Goal: Information Seeking & Learning: Learn about a topic

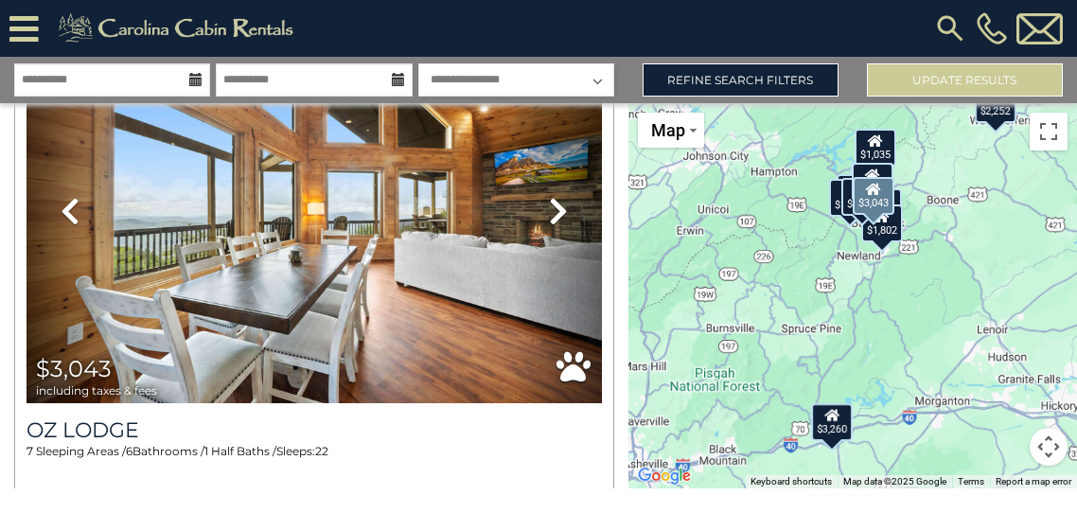
scroll to position [3463, 0]
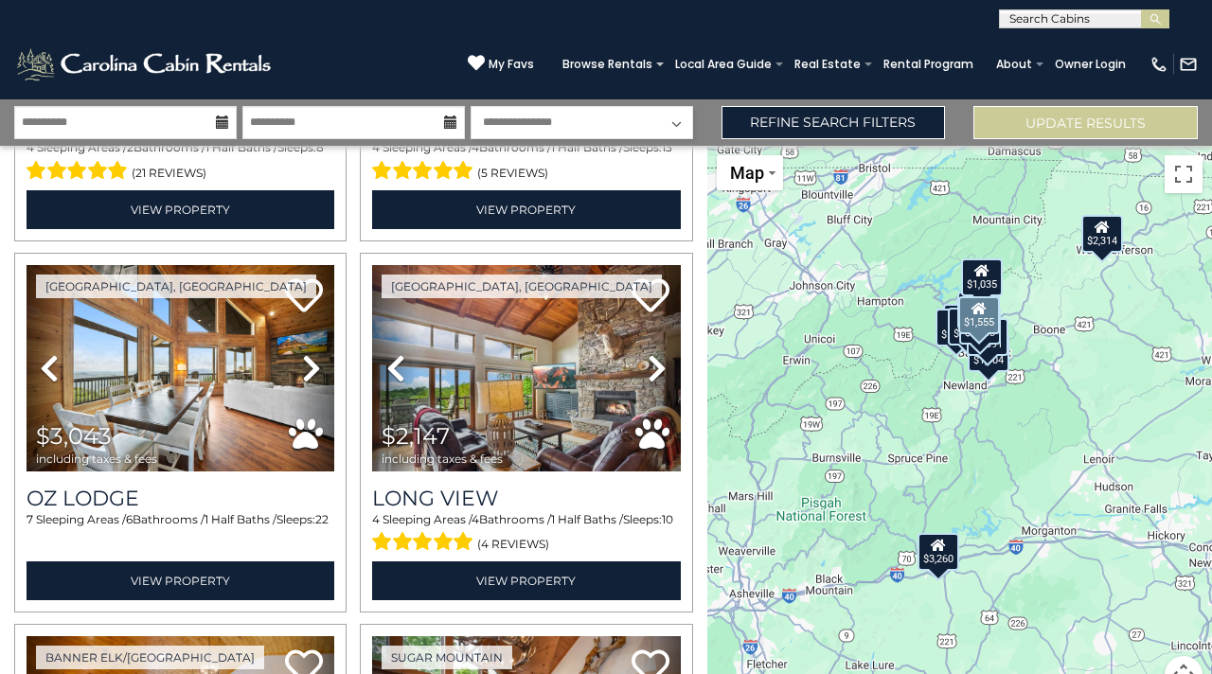
scroll to position [1068, 0]
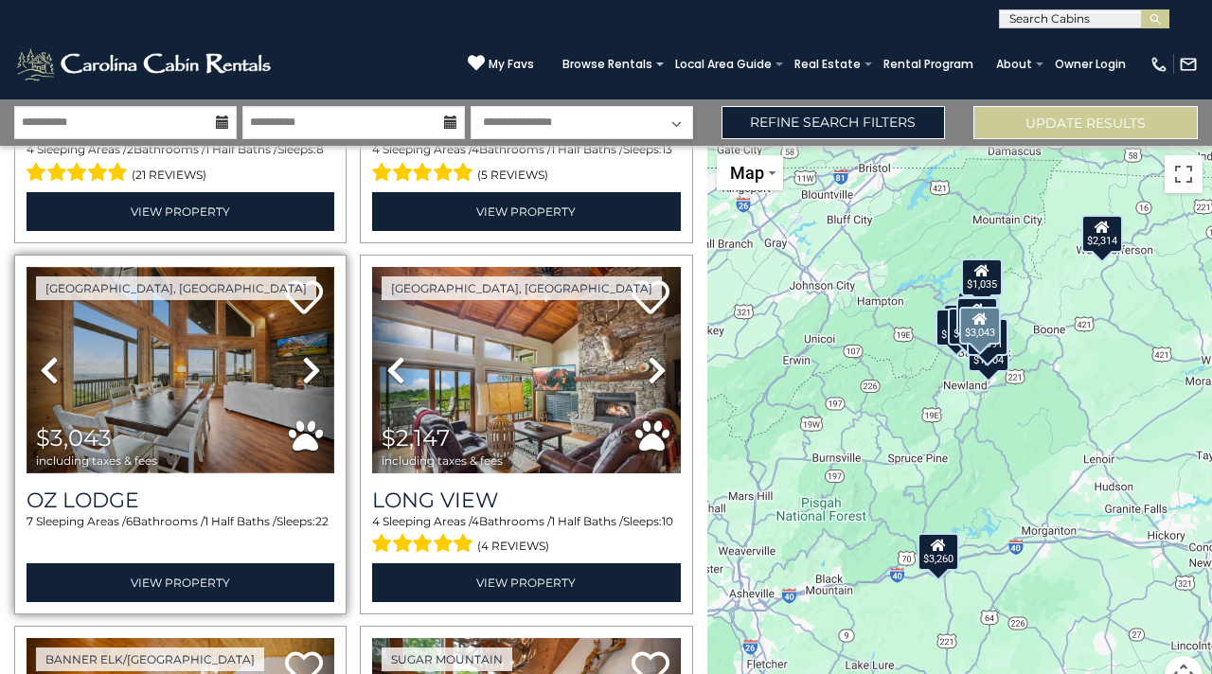
click at [220, 367] on img at bounding box center [181, 370] width 308 height 206
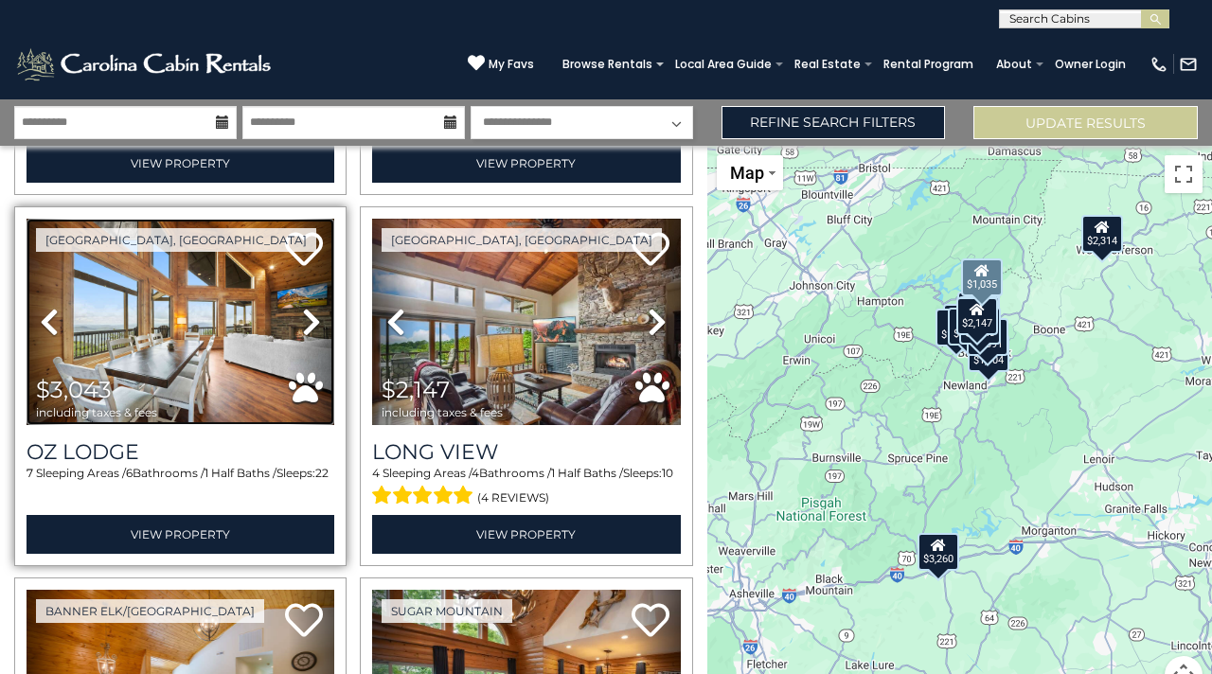
scroll to position [1117, 0]
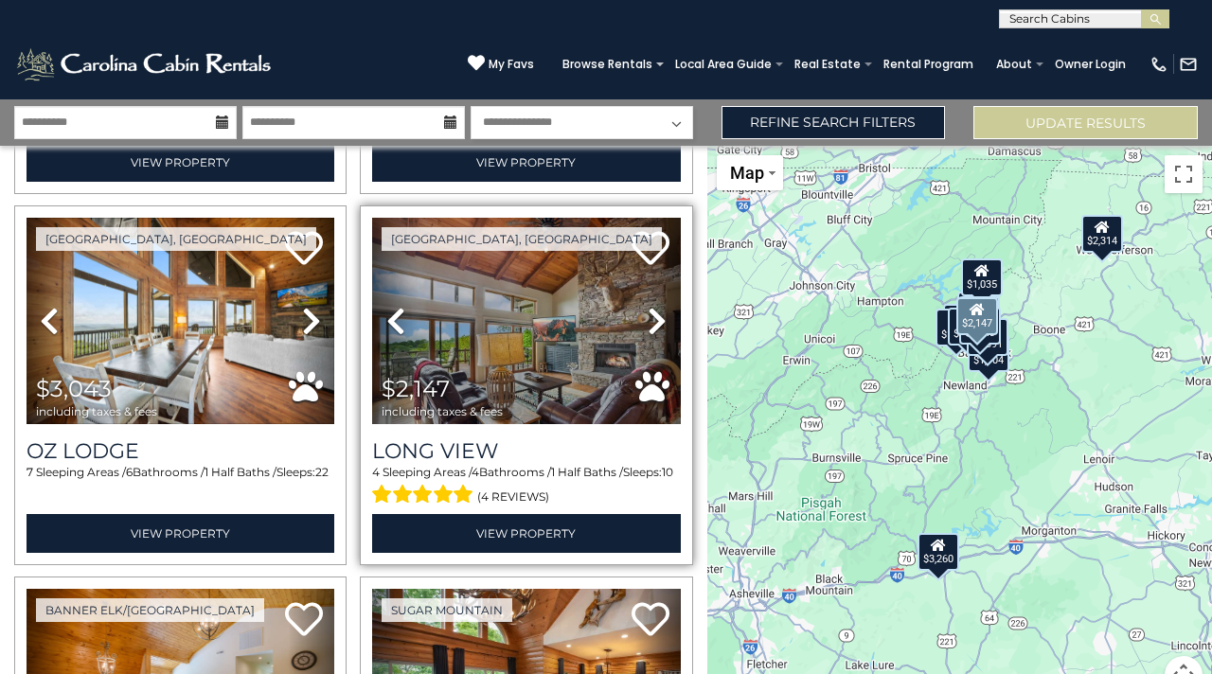
click at [656, 313] on icon at bounding box center [656, 321] width 19 height 30
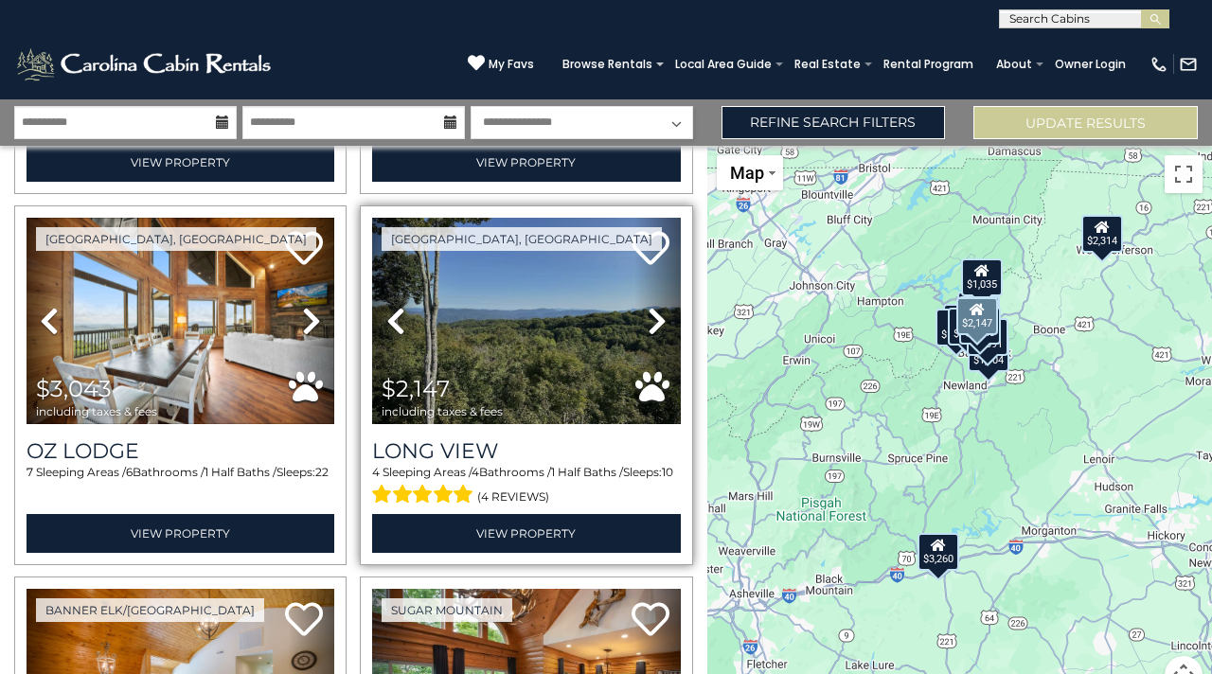
click at [656, 314] on icon at bounding box center [656, 321] width 19 height 30
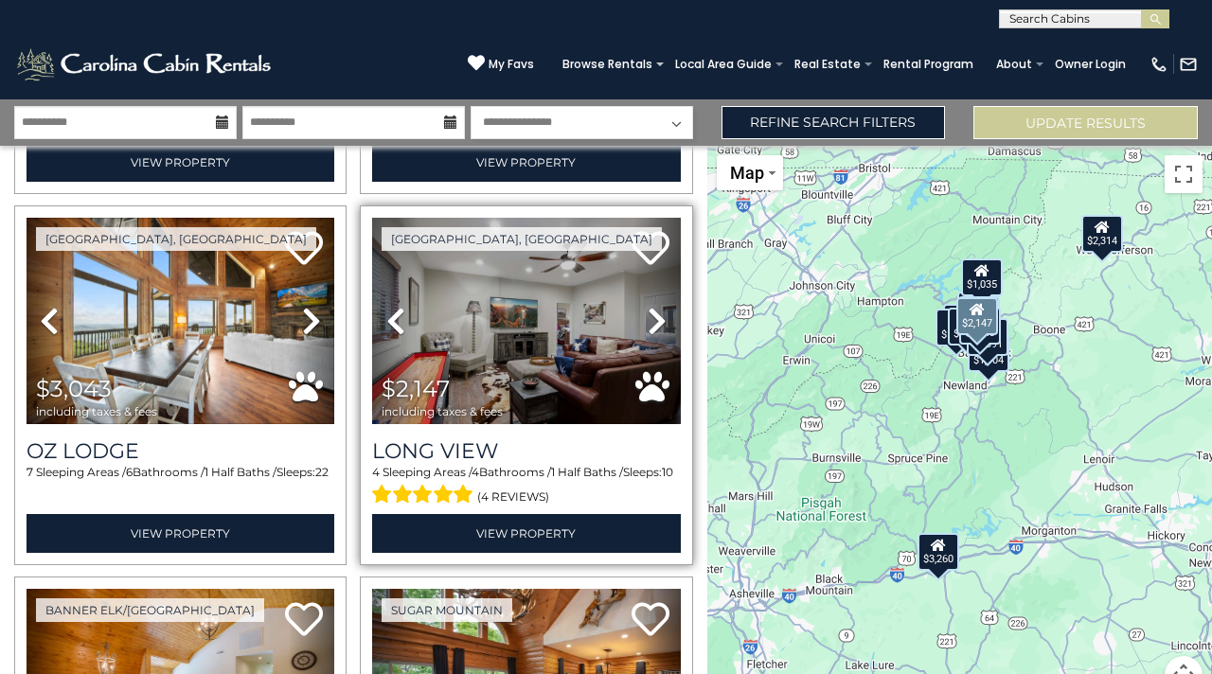
click at [655, 314] on icon at bounding box center [656, 321] width 19 height 30
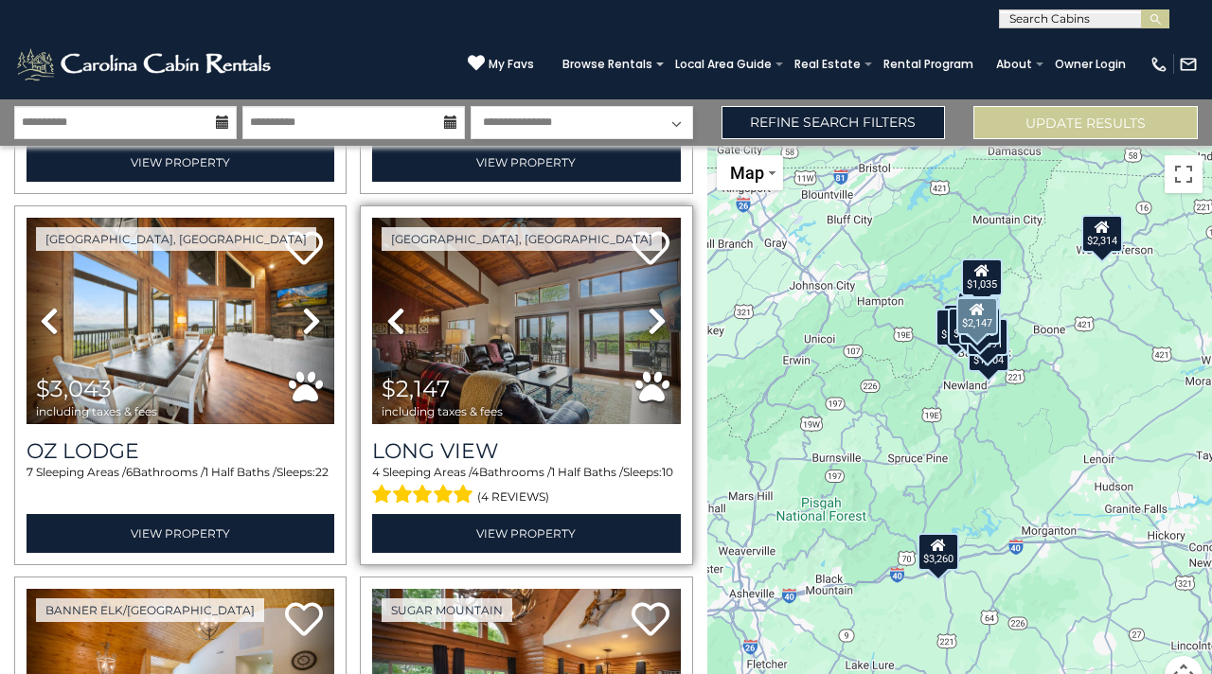
click at [655, 310] on icon at bounding box center [656, 321] width 19 height 30
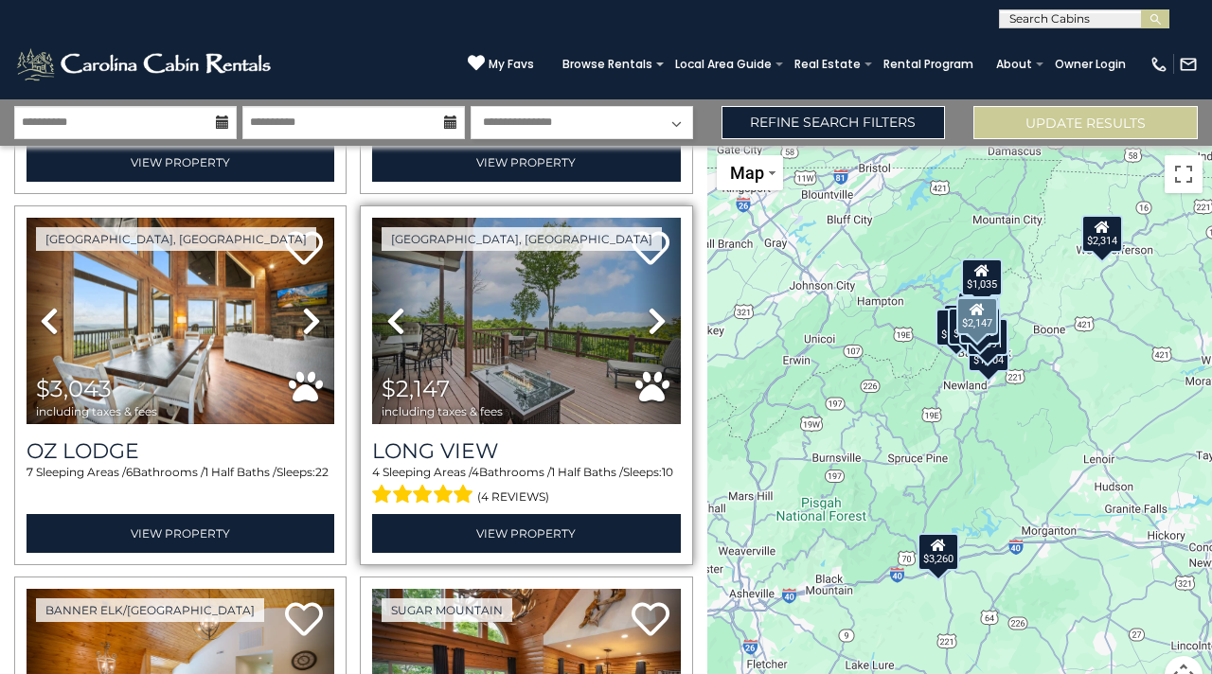
click at [655, 310] on icon at bounding box center [656, 321] width 19 height 30
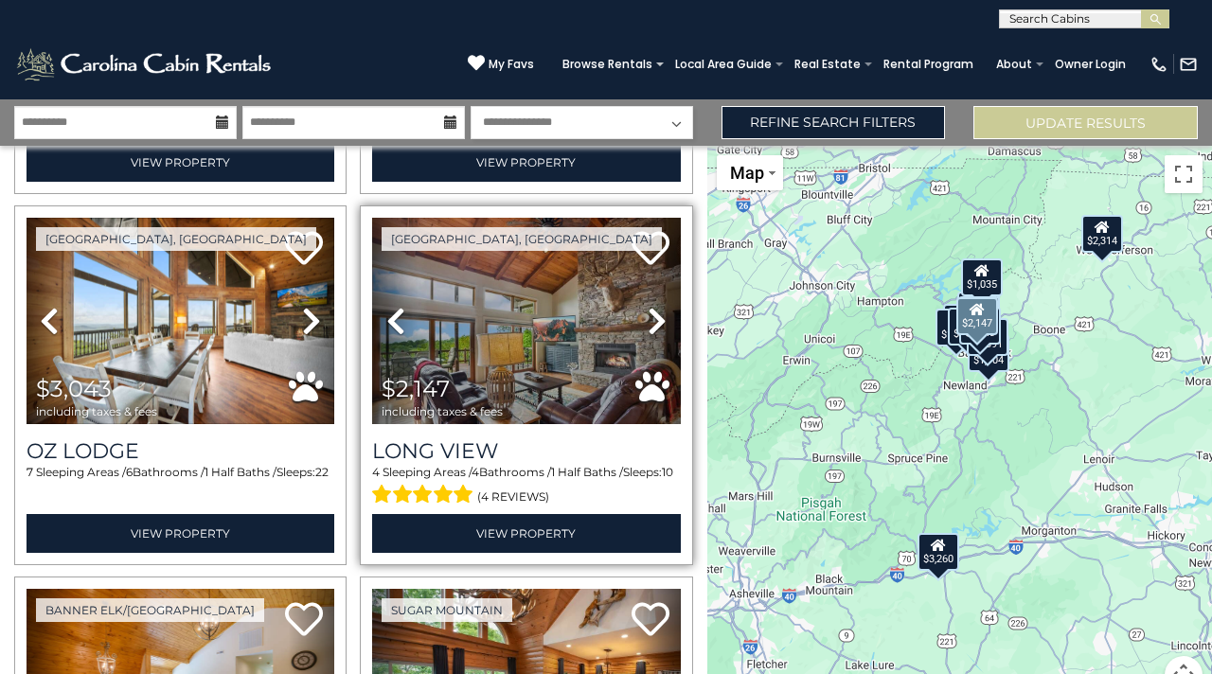
click at [654, 310] on icon at bounding box center [656, 321] width 19 height 30
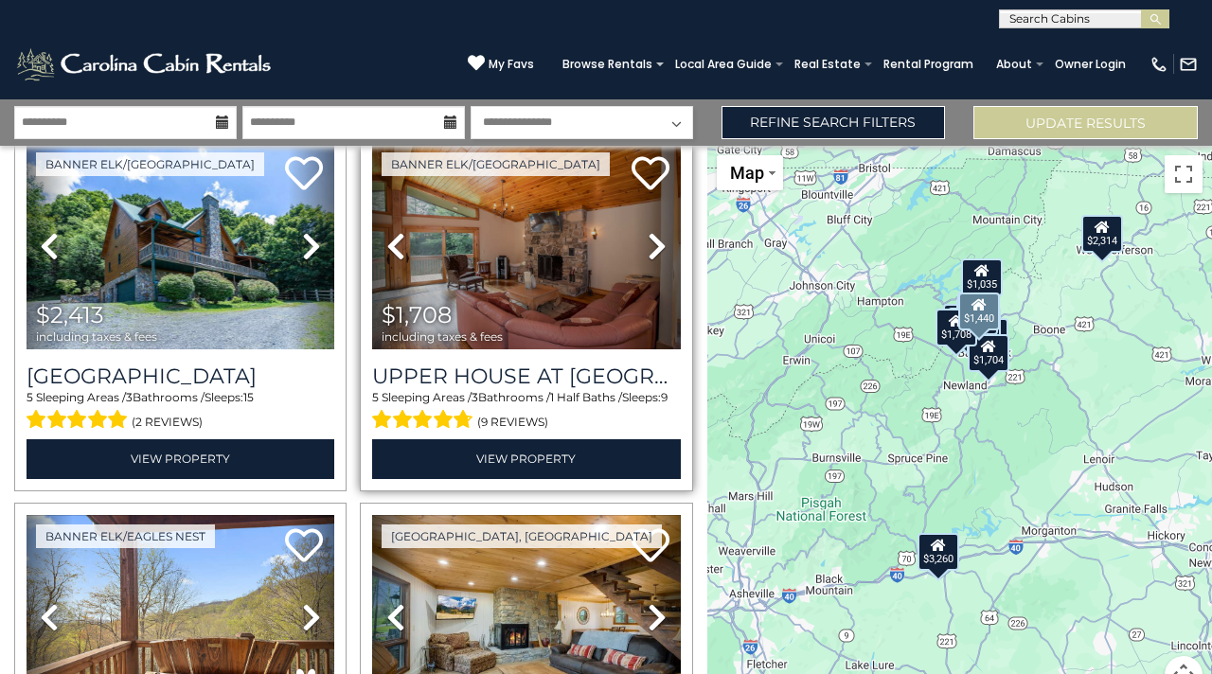
scroll to position [1933, 0]
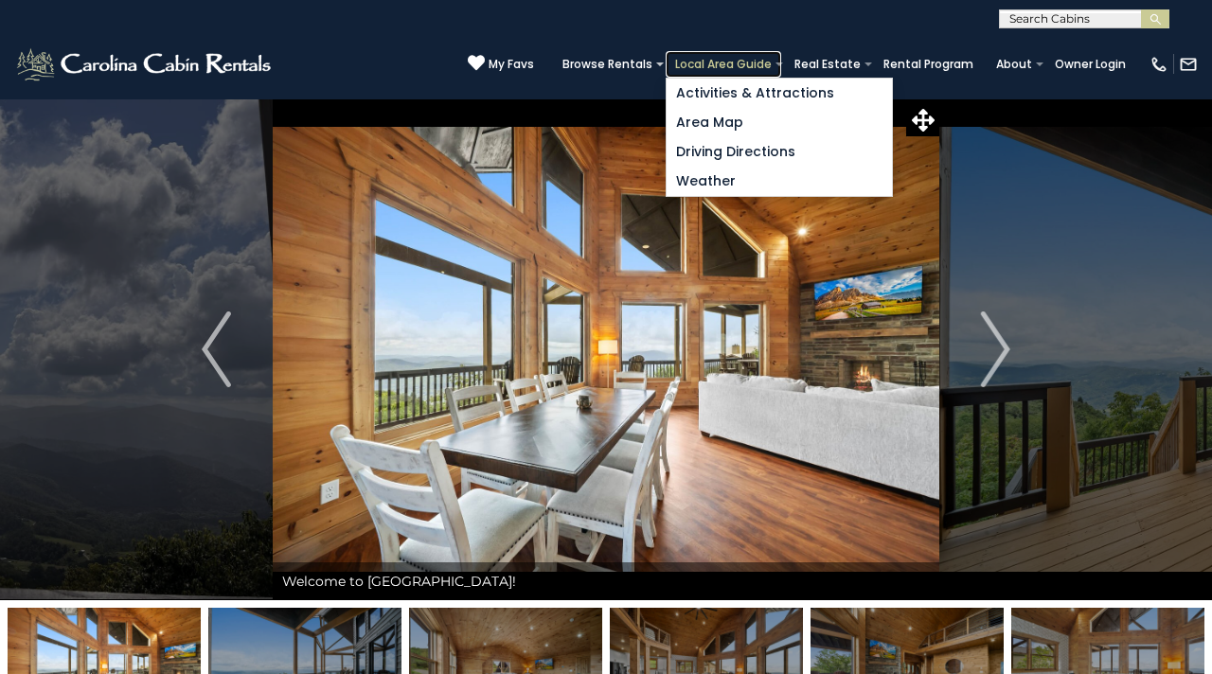
click at [750, 63] on link "Local Area Guide" at bounding box center [722, 64] width 115 height 27
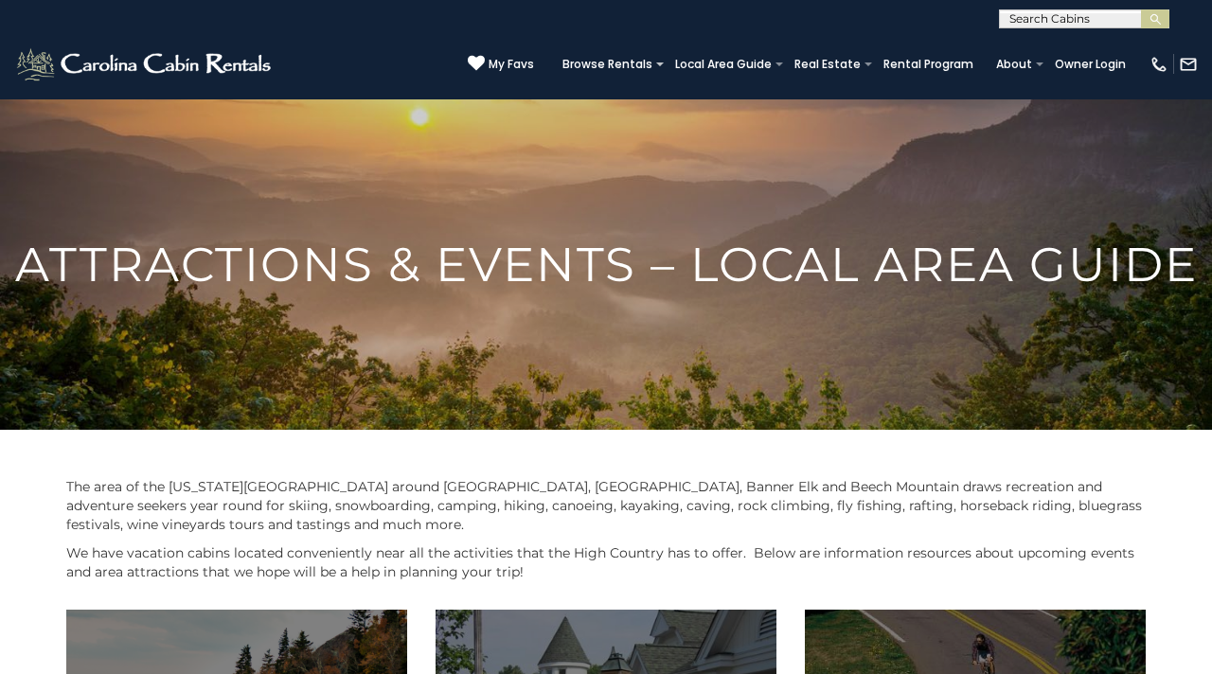
scroll to position [230, 0]
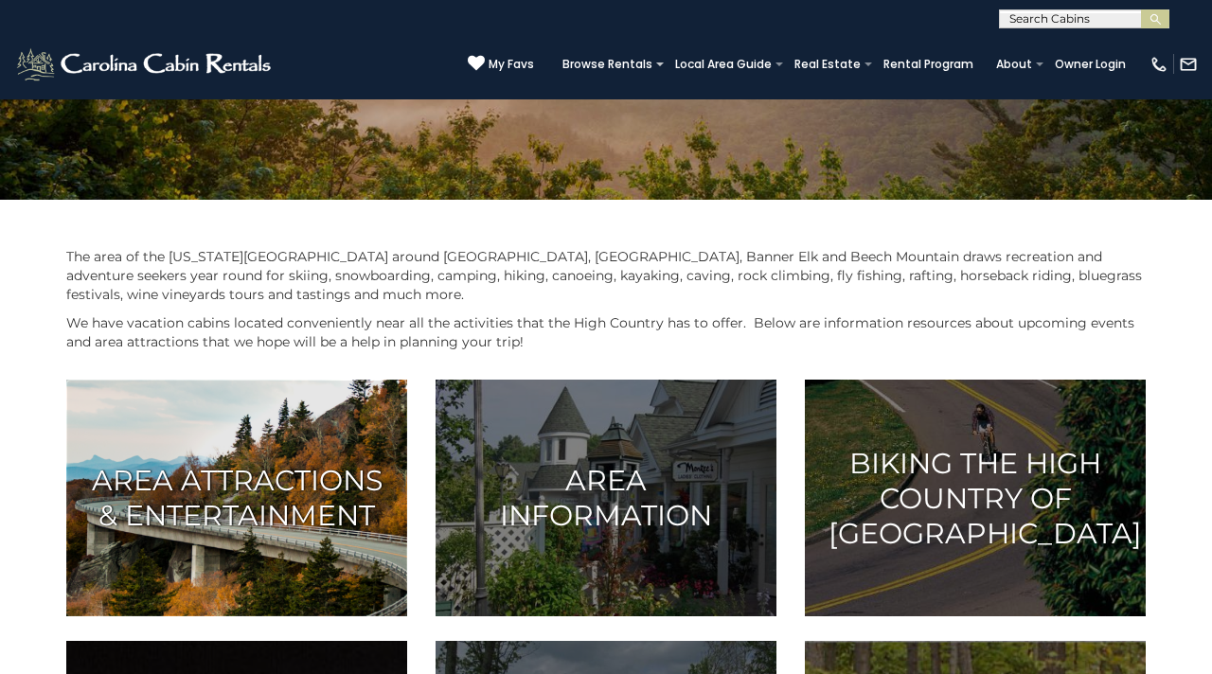
click at [362, 535] on img at bounding box center [236, 498] width 341 height 237
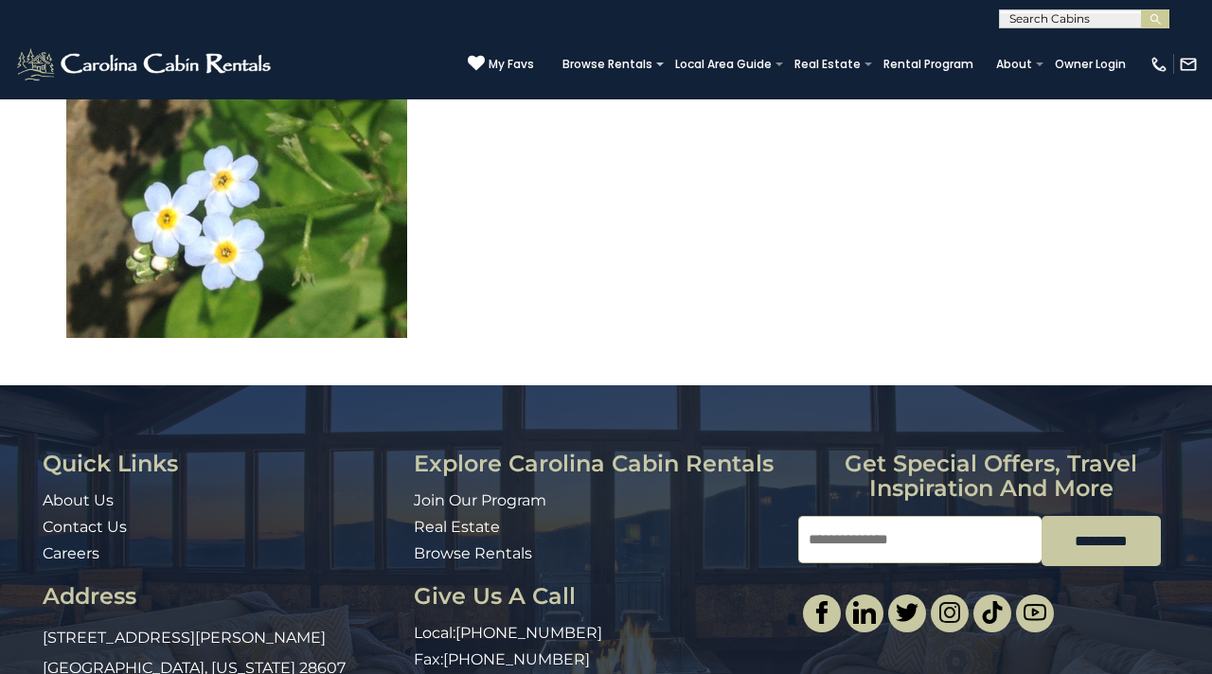
scroll to position [5695, 0]
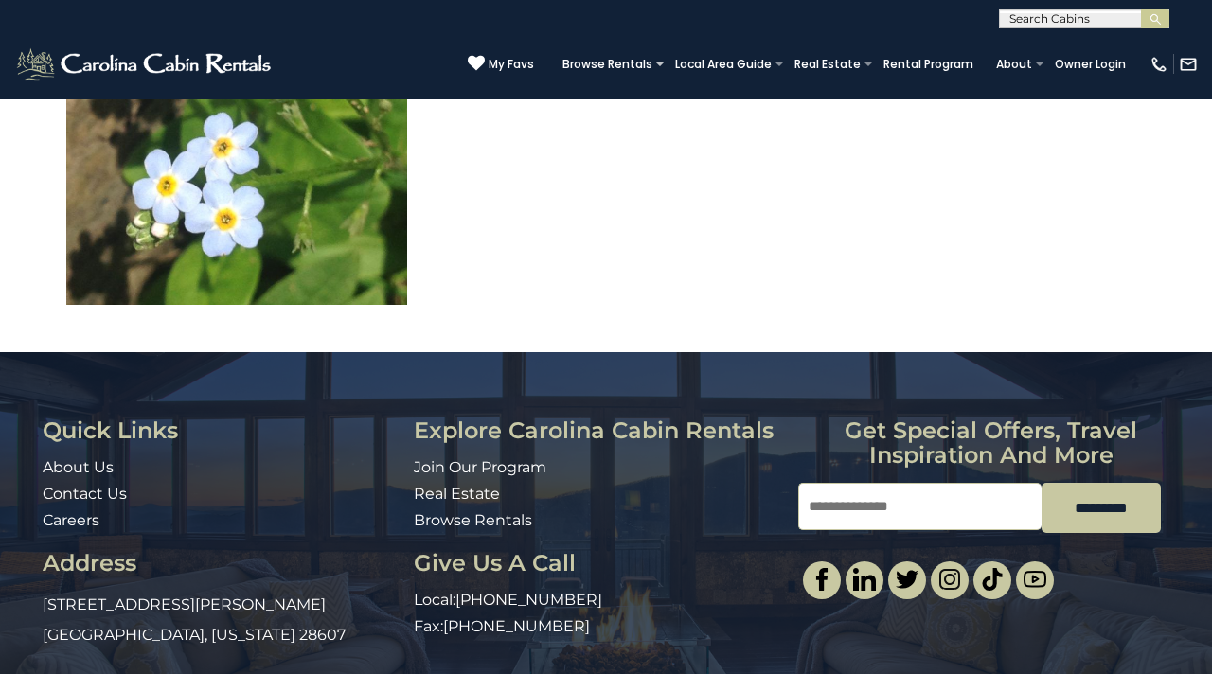
click at [915, 483] on input "Email" at bounding box center [919, 506] width 243 height 47
type input "**********"
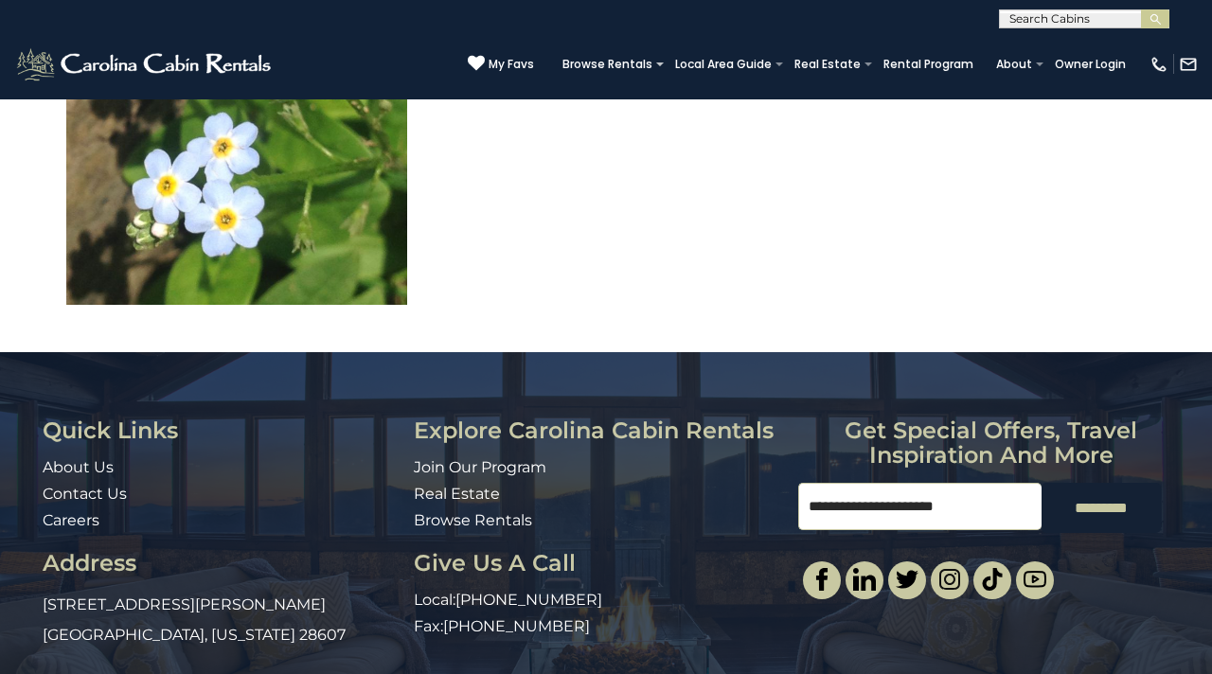
click at [1123, 483] on input "*********" at bounding box center [1100, 508] width 119 height 50
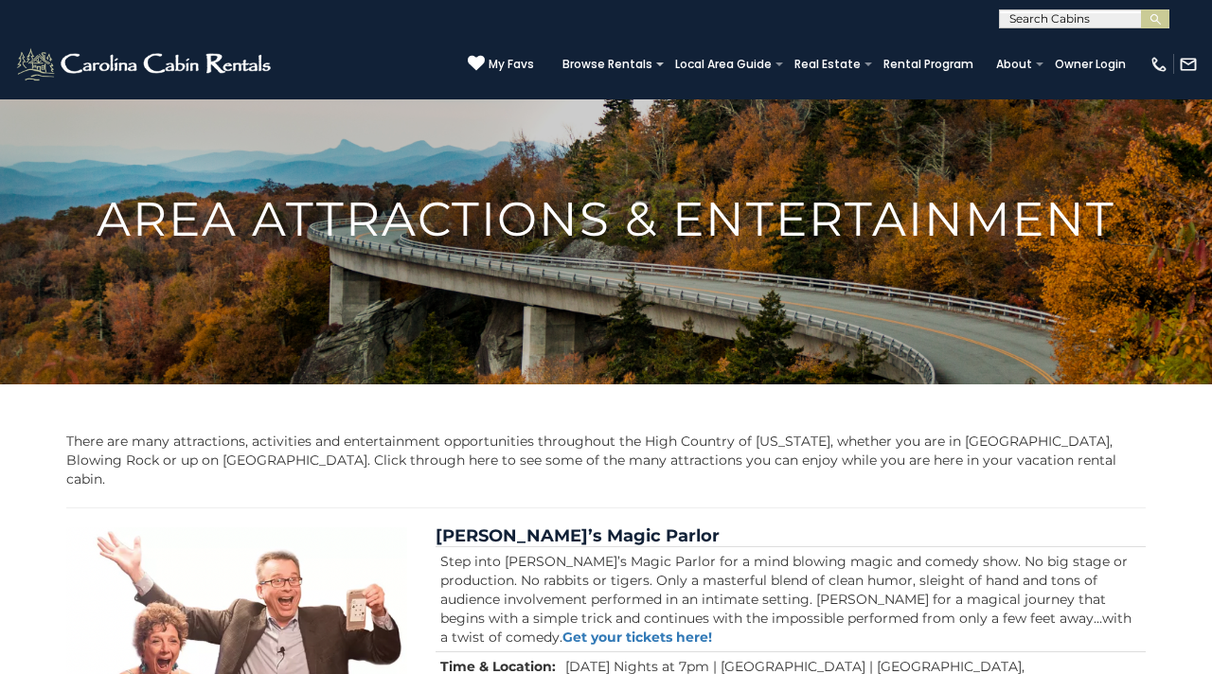
scroll to position [0, 0]
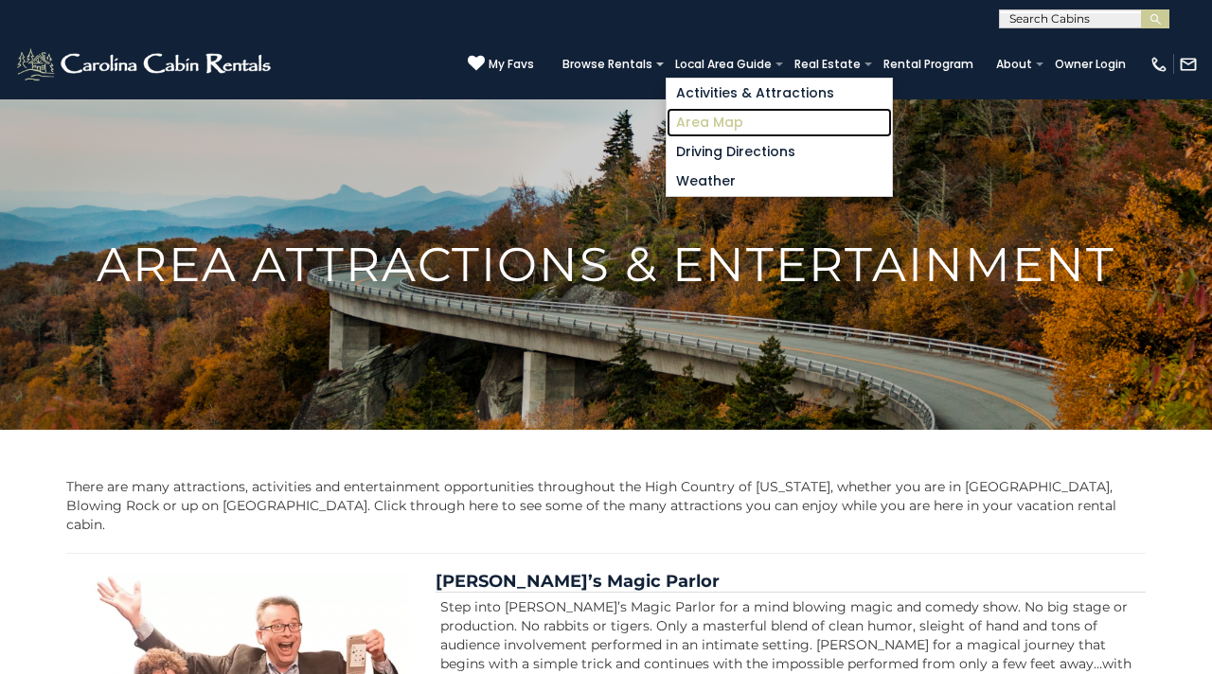
click at [741, 120] on link "Area Map" at bounding box center [778, 122] width 225 height 29
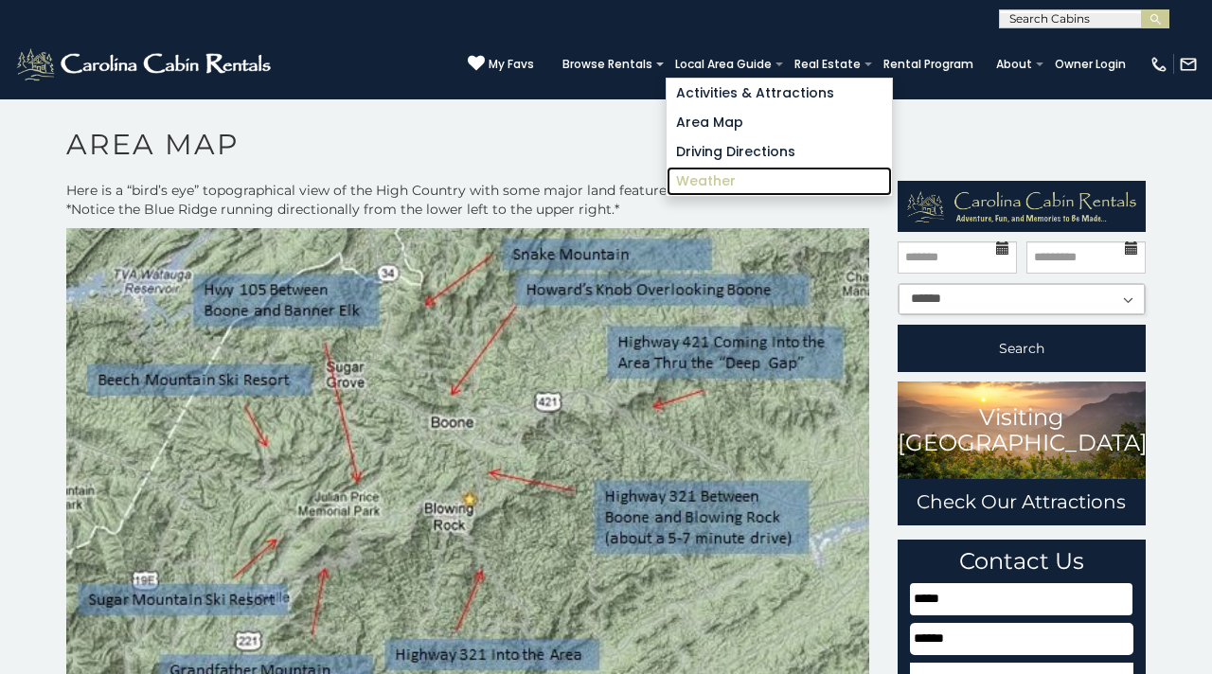
click at [719, 182] on link "Weather" at bounding box center [778, 181] width 225 height 29
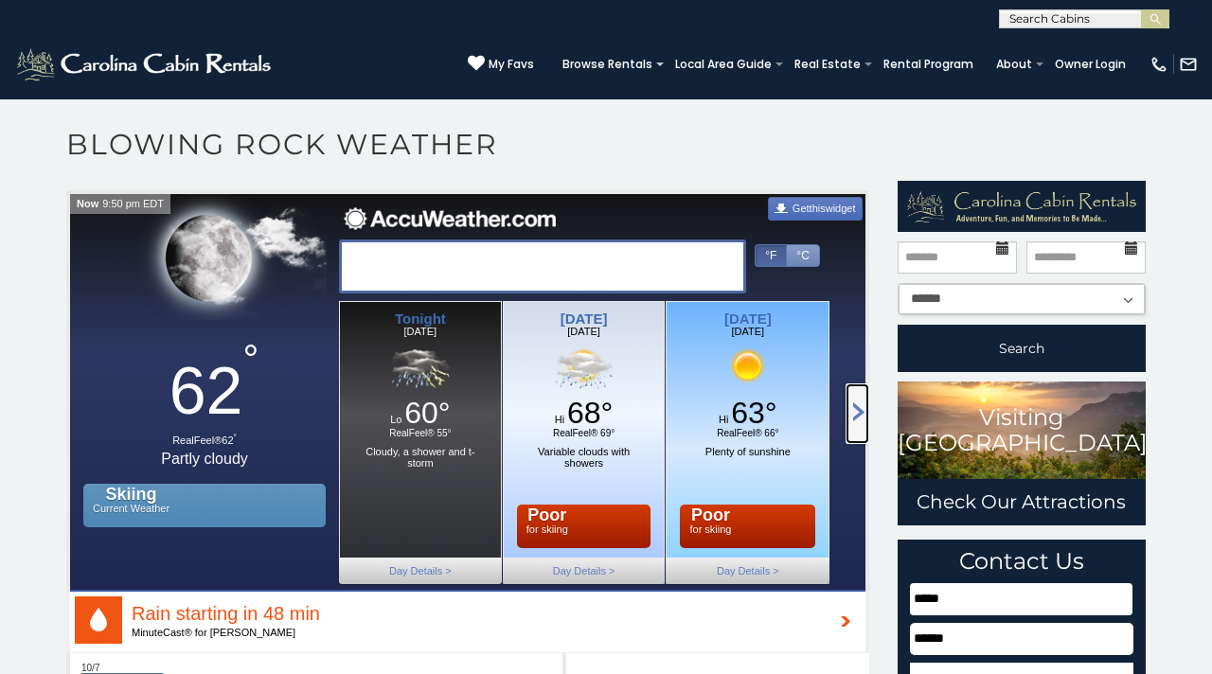
click at [858, 406] on icon "Scroll Right" at bounding box center [858, 411] width 11 height 19
click at [856, 412] on icon "Scroll Right" at bounding box center [858, 411] width 11 height 19
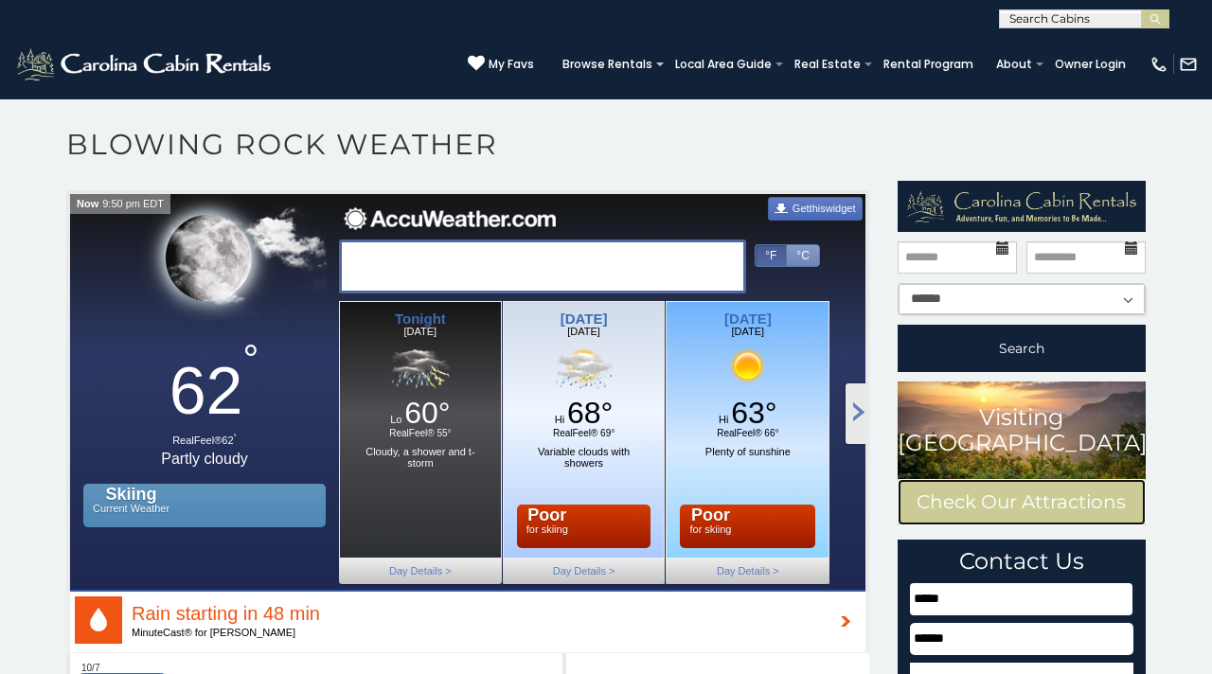
click at [1008, 496] on link "Check Our Attractions" at bounding box center [1021, 502] width 249 height 46
